Goal: Task Accomplishment & Management: Manage account settings

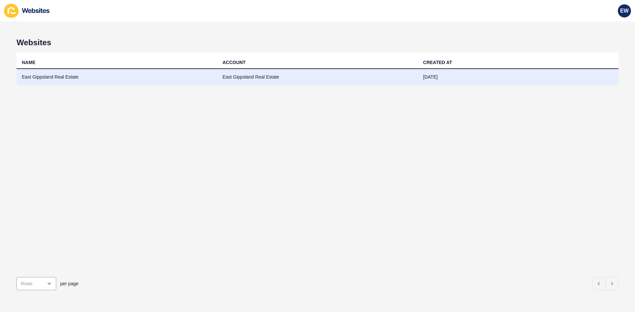
click at [203, 73] on td "East Gippsland Real Estate" at bounding box center [117, 77] width 201 height 16
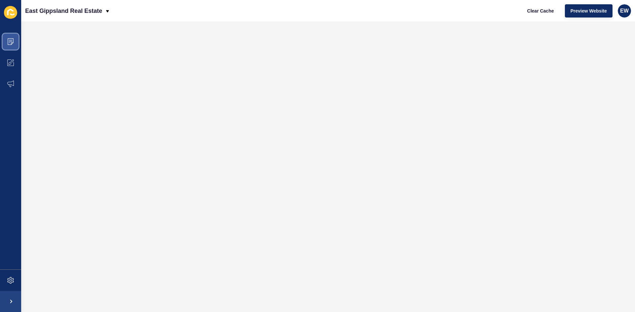
click at [14, 43] on span at bounding box center [10, 41] width 21 height 21
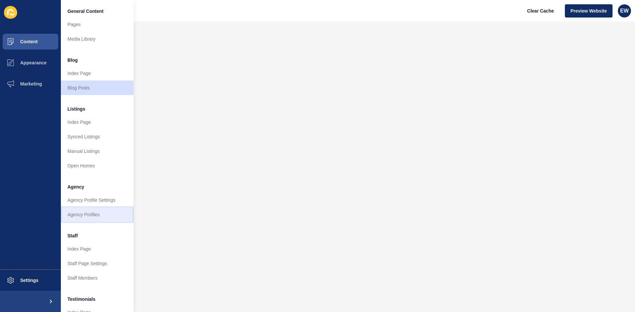
click at [83, 215] on link "Agency Profiles" at bounding box center [97, 215] width 73 height 15
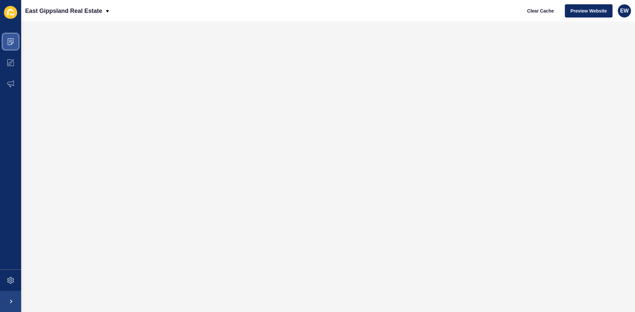
click at [14, 42] on icon at bounding box center [10, 41] width 7 height 7
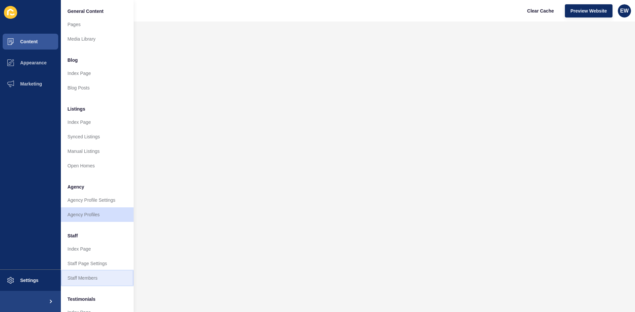
click at [84, 277] on link "Staff Members" at bounding box center [97, 278] width 73 height 15
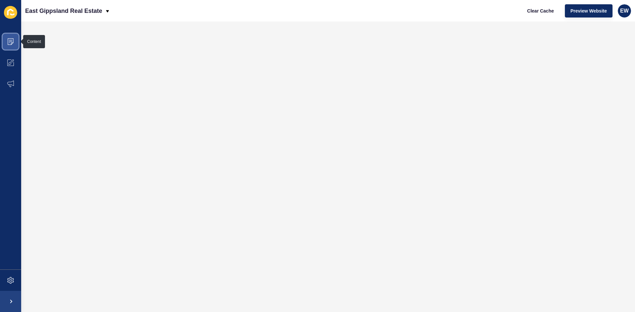
click at [7, 40] on icon at bounding box center [10, 41] width 7 height 7
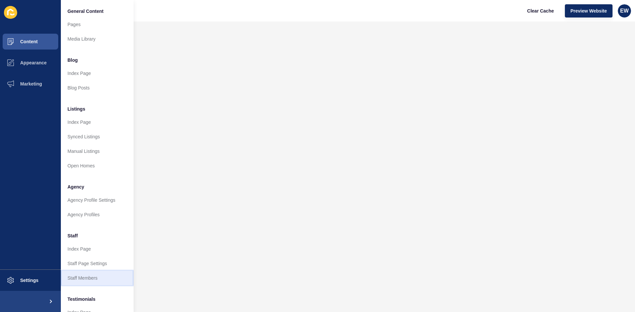
click at [79, 275] on link "Staff Members" at bounding box center [97, 278] width 73 height 15
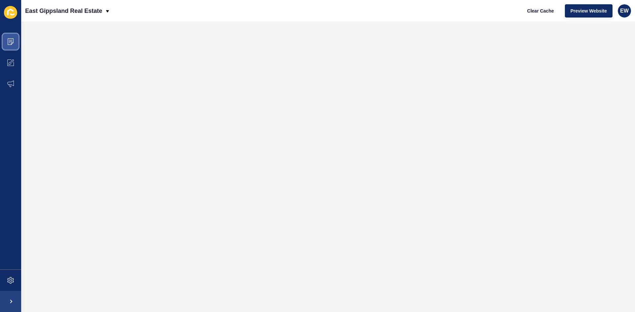
click at [7, 39] on icon at bounding box center [10, 41] width 7 height 7
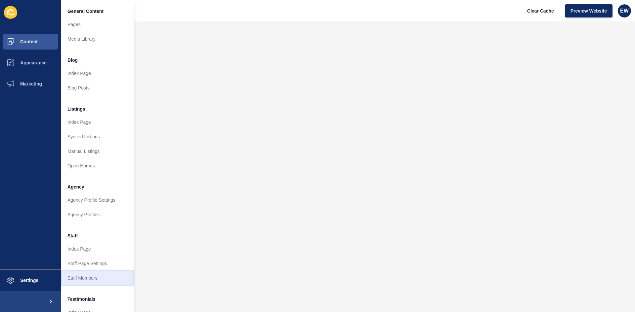
click at [89, 276] on link "Staff Members" at bounding box center [97, 278] width 73 height 15
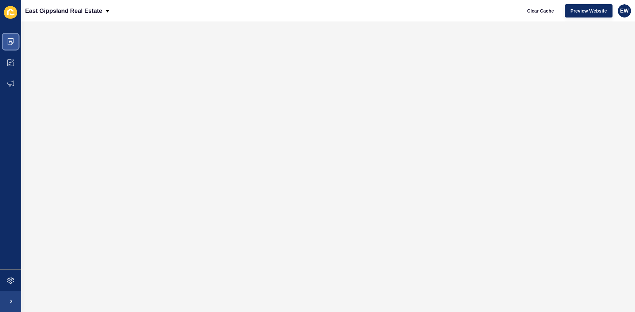
click at [8, 41] on icon at bounding box center [10, 41] width 7 height 7
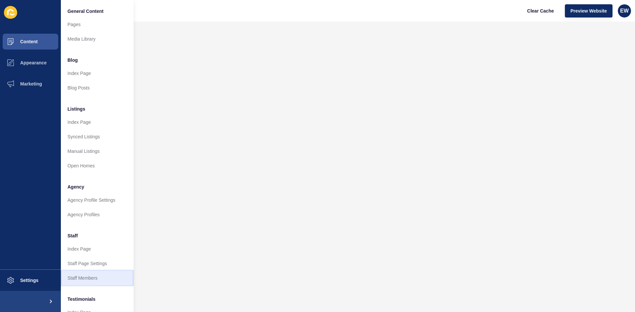
click at [82, 278] on link "Staff Members" at bounding box center [97, 278] width 73 height 15
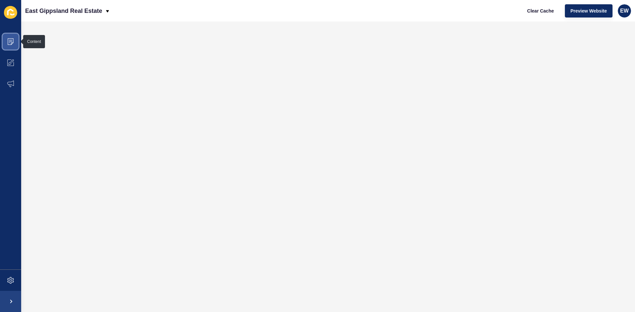
click at [10, 40] on icon at bounding box center [10, 40] width 3 height 0
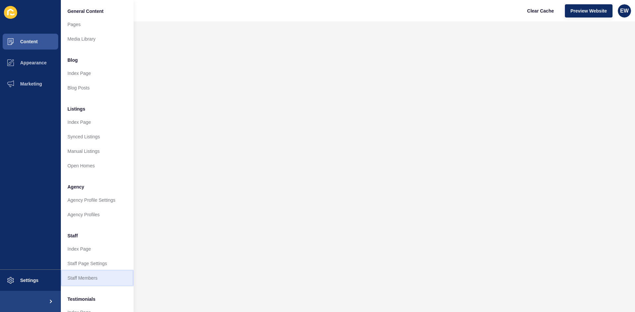
click at [89, 277] on link "Staff Members" at bounding box center [97, 278] width 73 height 15
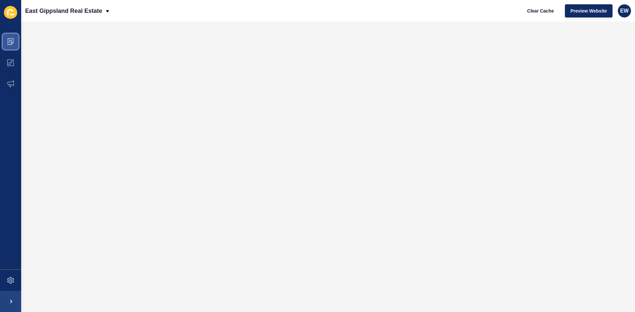
click at [10, 43] on icon at bounding box center [10, 41] width 7 height 7
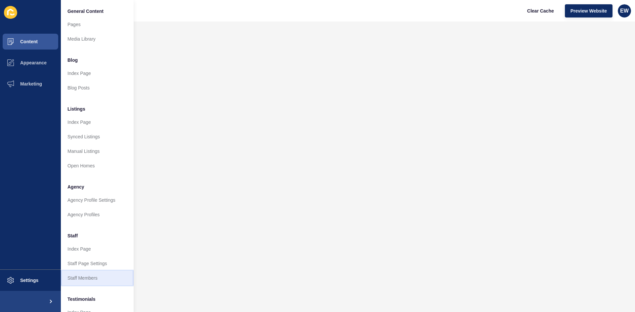
click at [96, 277] on link "Staff Members" at bounding box center [97, 278] width 73 height 15
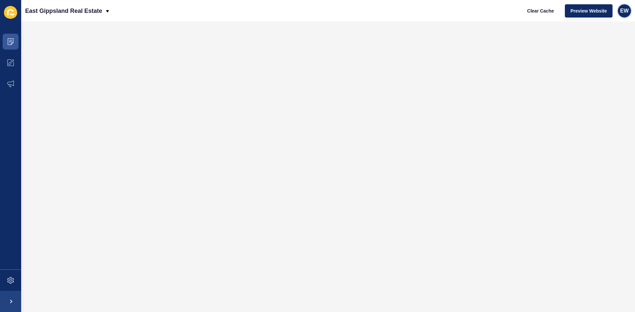
click at [623, 11] on span "EW" at bounding box center [624, 11] width 9 height 7
click at [605, 55] on link "Logout" at bounding box center [608, 55] width 49 height 15
